Goal: Communication & Community: Answer question/provide support

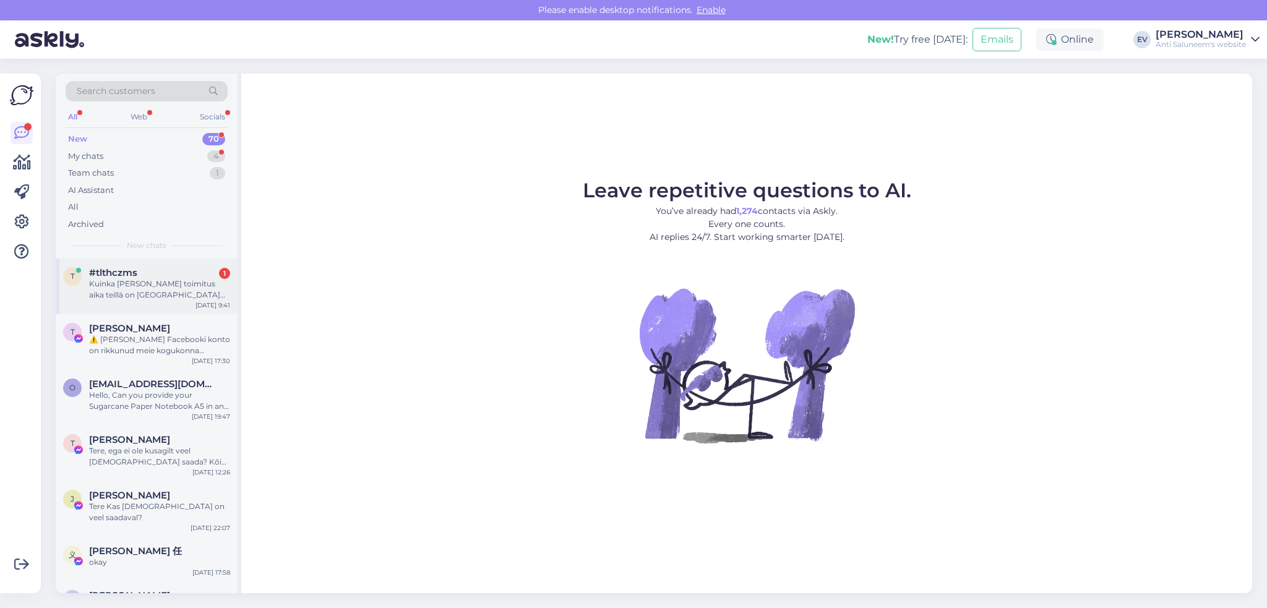
click at [107, 291] on div "Kuinka [PERSON_NAME] toimitus aika teillä on [GEOGRAPHIC_DATA] [GEOGRAPHIC_DATA…" at bounding box center [159, 289] width 141 height 22
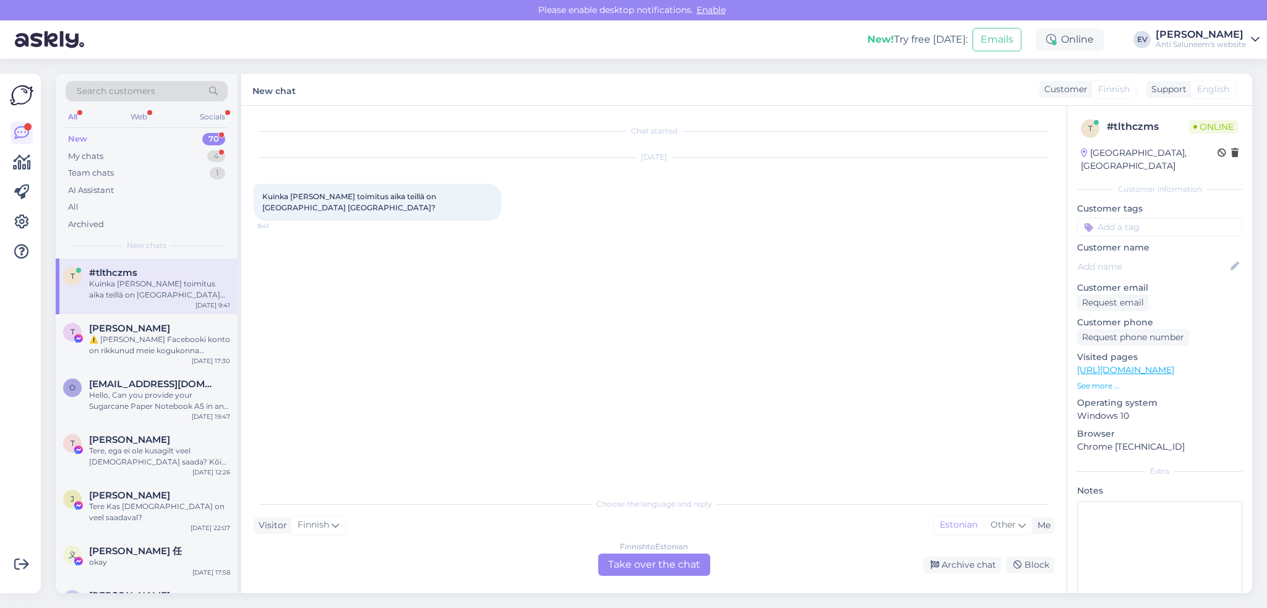
click at [640, 563] on div "Finnish to Estonian Take over the chat" at bounding box center [654, 565] width 112 height 22
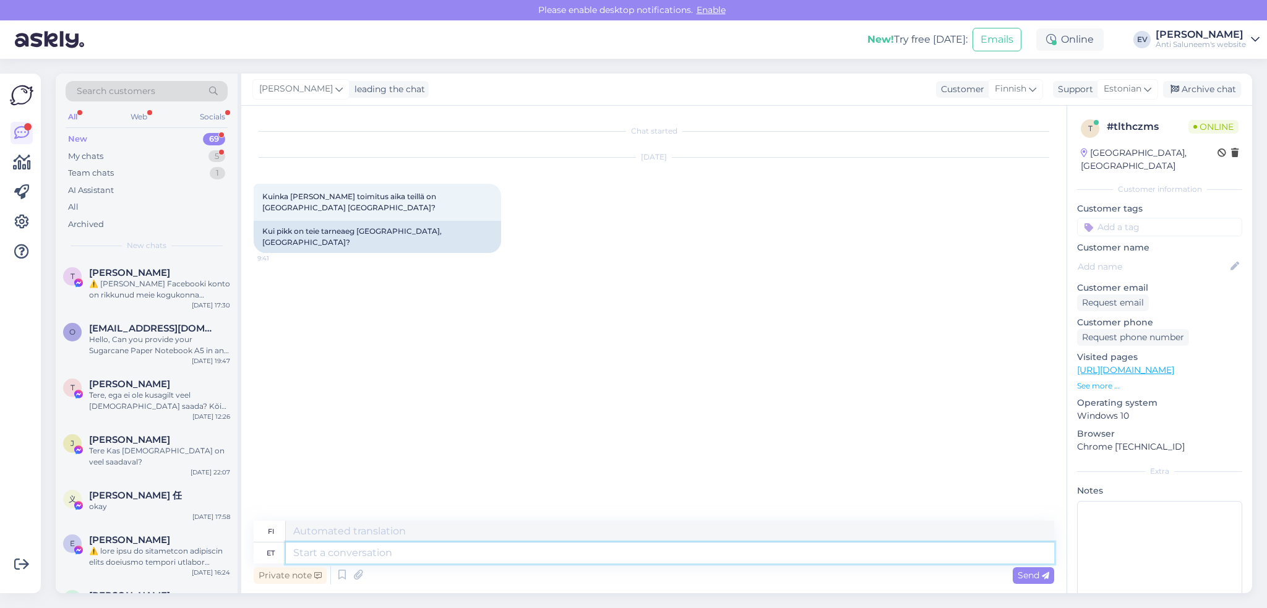
click at [426, 549] on textarea at bounding box center [670, 553] width 768 height 21
type textarea "Tere!"
type textarea "Hei!"
type textarea "Tere! See"
type textarea "Hei! Tämä"
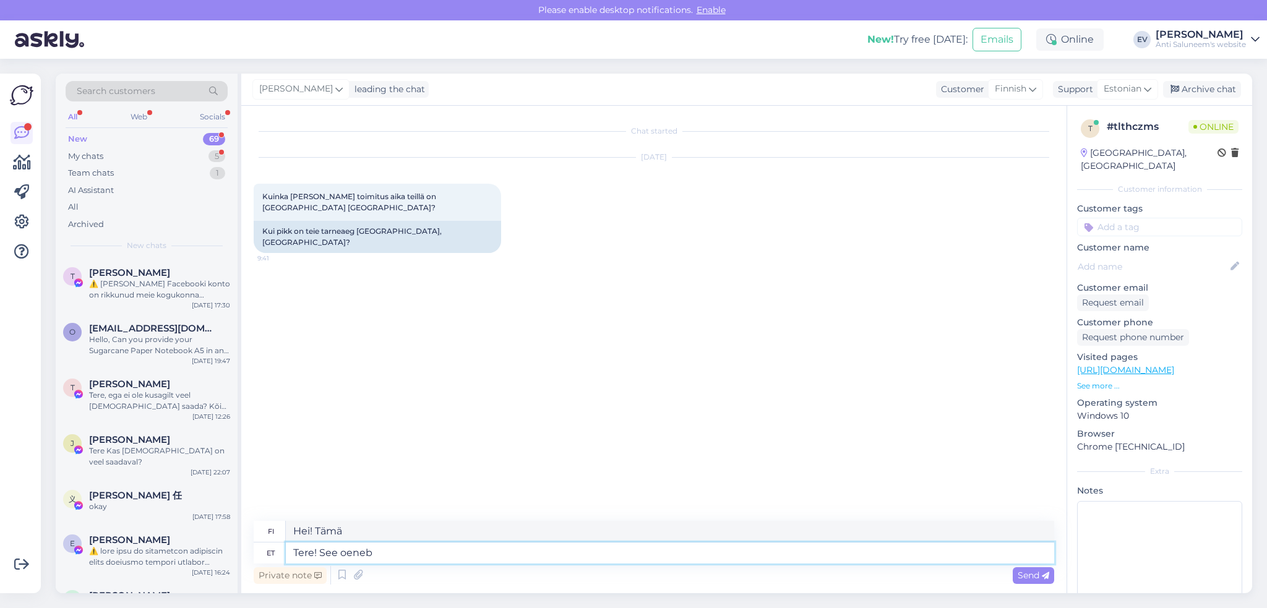
type textarea "Tere! See oeneb"
type textarea "Hei! Tämä sopii."
type textarea "Tere! See oeneb konkreetsest to"
type textarea "Hei! Tämä riippuu tietystä kohteesta"
type textarea "Tere! See oeneb konkreetsest tootest."
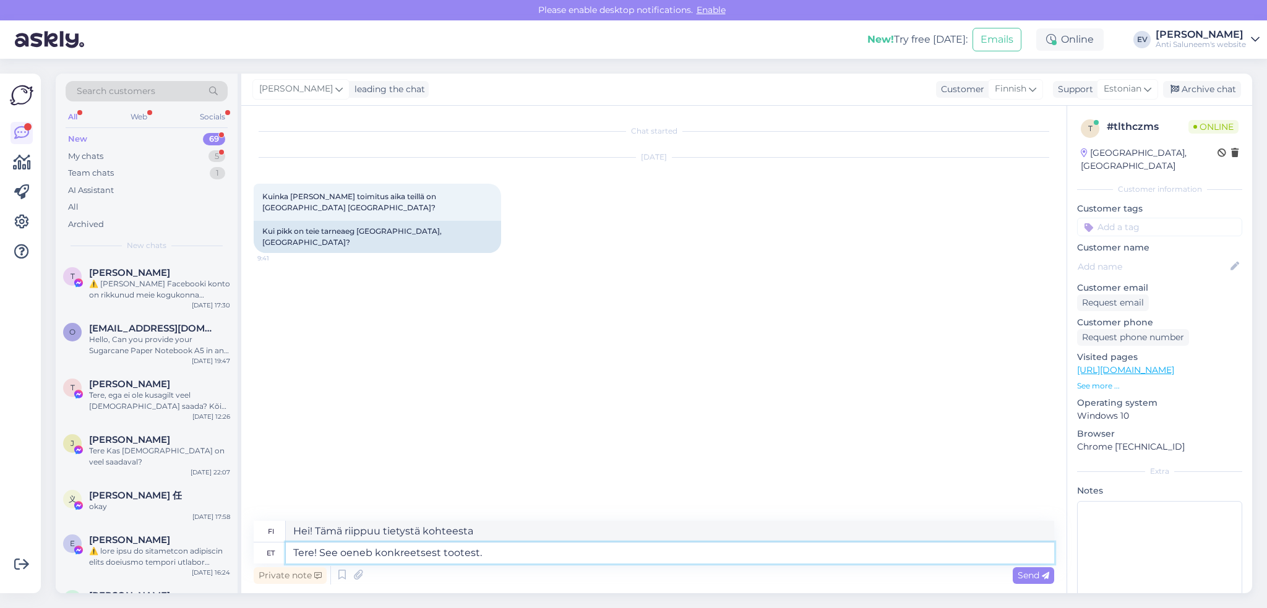
type textarea "Hei! Tämä riippuu tuotteesta."
type textarea "Tere! See oeneb konkreetsest tootest. Soovitan"
type textarea "Hei! Tämä riippuu tuotteesta. Suosittelen."
type textarea "Tere! See oeneb konkreetsest tootest. Soovitan päring"
type textarea "Hei! Tämä riippuu tuotteesta. Suosittelen tiedustelun tekemistä."
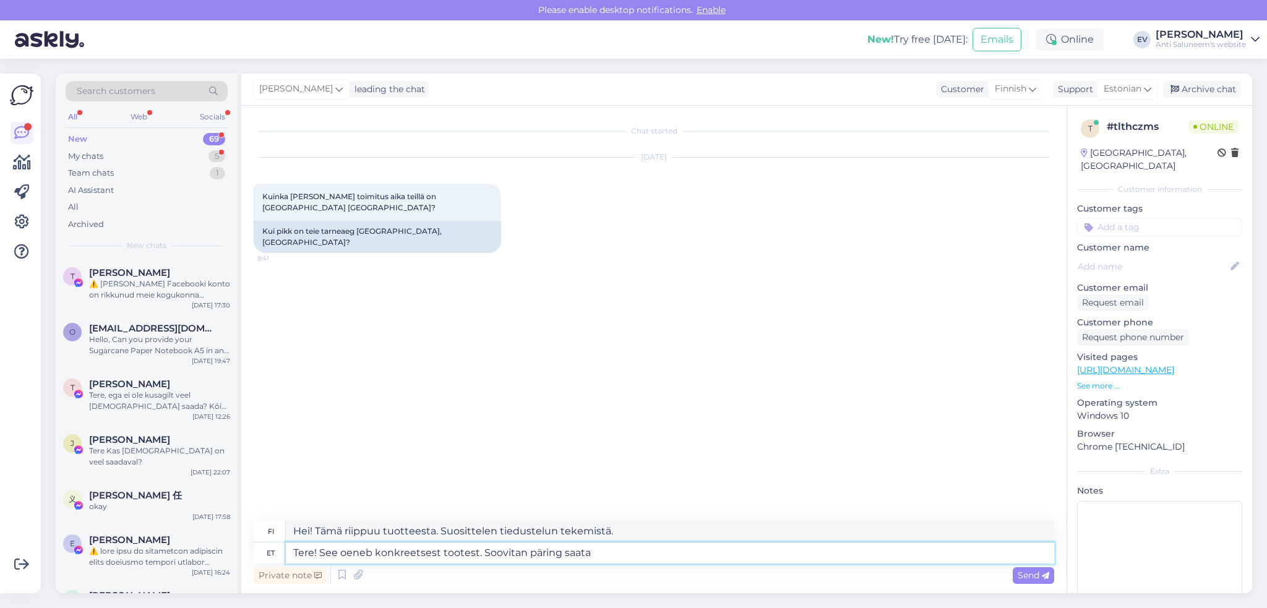
type textarea "Tere! See oeneb konkreetsest tootest. Soovitan päring saata l"
type textarea "Hei! Tämä riippuu tuotteesta. Suosittelen lähettämään kyselyn."
type textarea "Tere! See oeneb konkreetsest tootest. Soovitan päring saata [EMAIL_ADDRESS][DOM…"
type textarea "Hei! Tämä riippuu tuotteesta. Suosittelen lähettämään kyselysi osoitteeseen [EM…"
type textarea "Tere! See oeneb konkreetsest tootest. Soovitan päring saata [EMAIL_ADDRESS][DOM…"
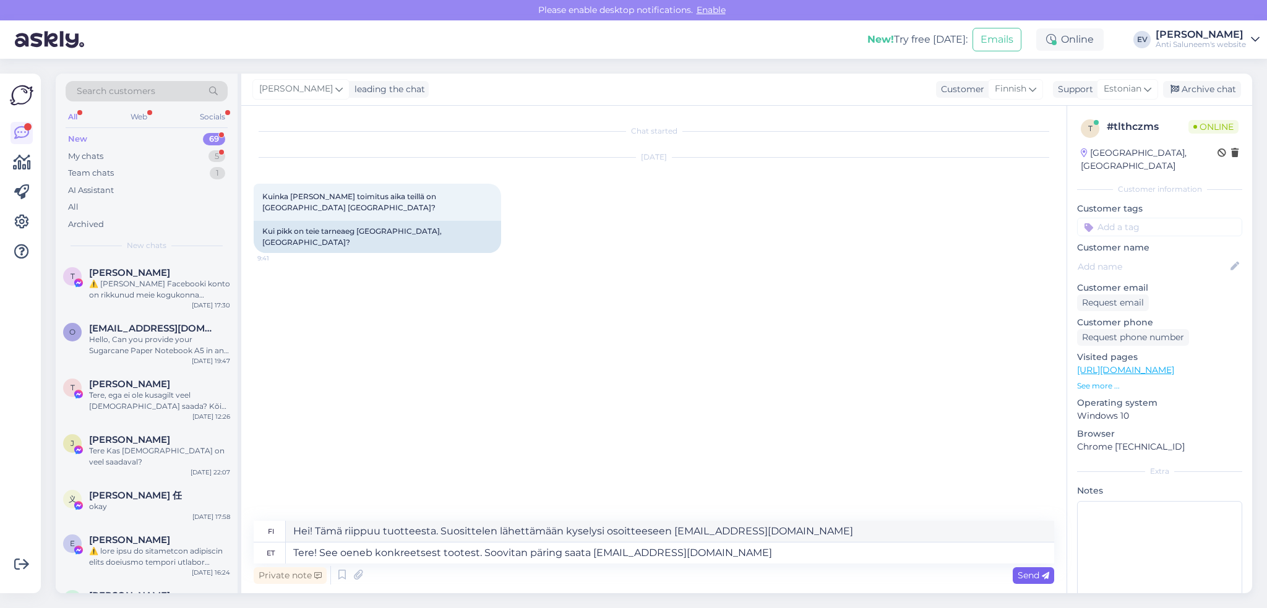
click at [1031, 572] on span "Send" at bounding box center [1034, 575] width 32 height 11
